Goal: Navigation & Orientation: Find specific page/section

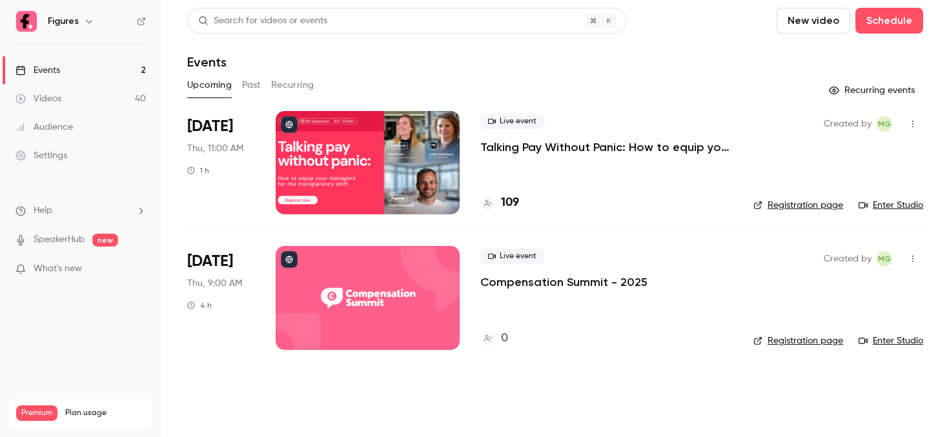
click at [91, 101] on link "Videos 40" at bounding box center [80, 99] width 161 height 28
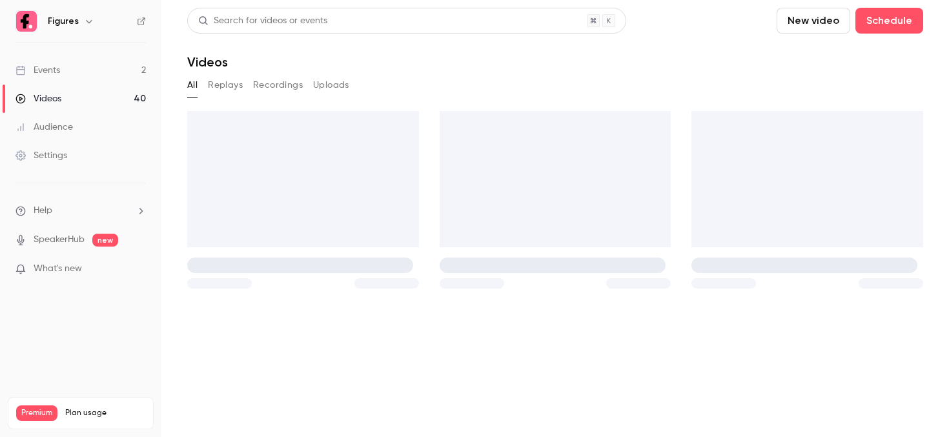
click at [73, 61] on link "Events 2" at bounding box center [80, 70] width 161 height 28
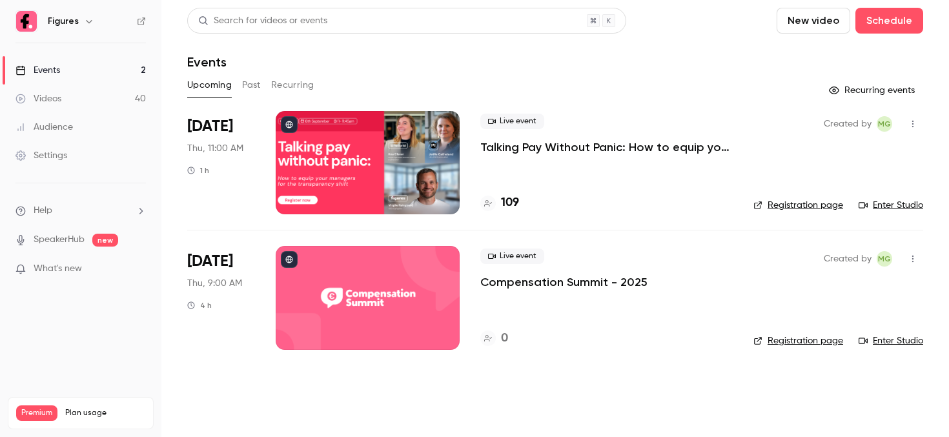
click at [368, 143] on div at bounding box center [368, 162] width 184 height 103
